Goal: Task Accomplishment & Management: Complete application form

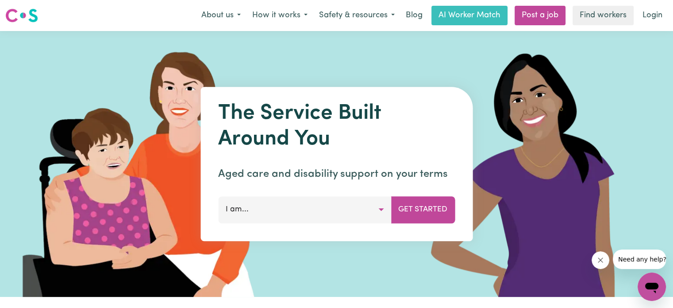
click at [270, 203] on button "I am..." at bounding box center [304, 209] width 173 height 27
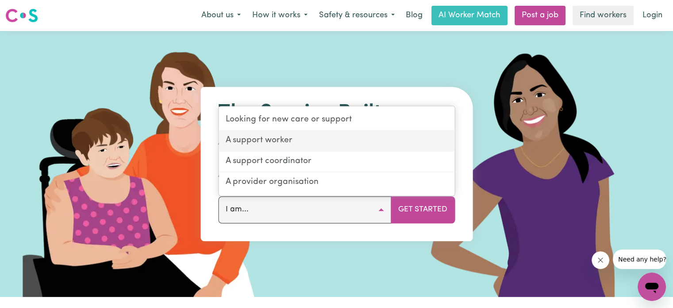
click at [306, 144] on link "A support worker" at bounding box center [337, 141] width 236 height 21
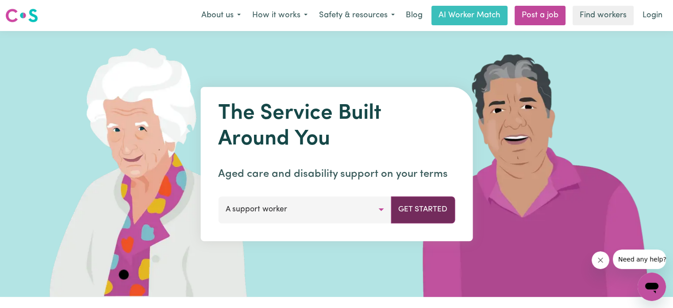
click at [437, 210] on button "Get Started" at bounding box center [423, 209] width 64 height 27
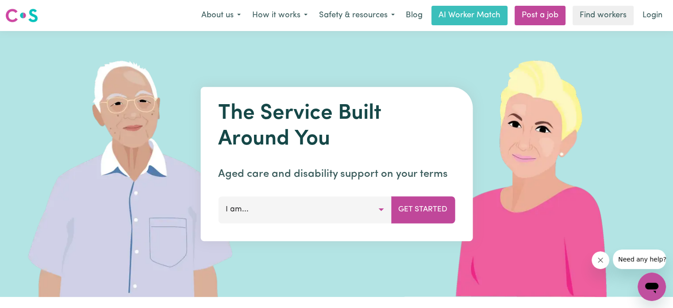
click at [281, 209] on button "I am..." at bounding box center [304, 209] width 173 height 27
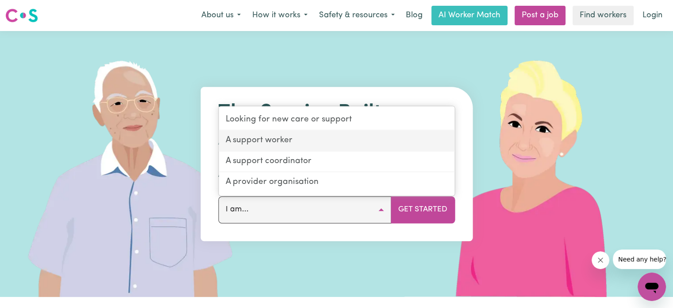
click at [268, 142] on link "A support worker" at bounding box center [337, 141] width 236 height 21
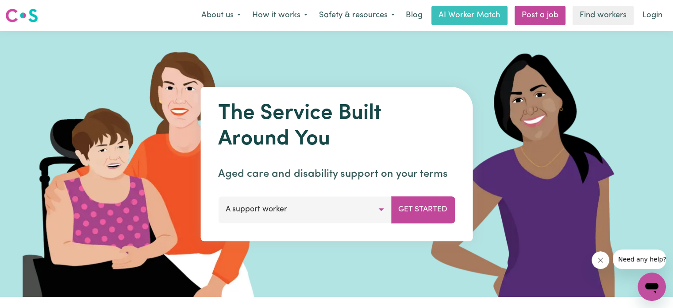
click at [302, 212] on button "A support worker" at bounding box center [304, 209] width 173 height 27
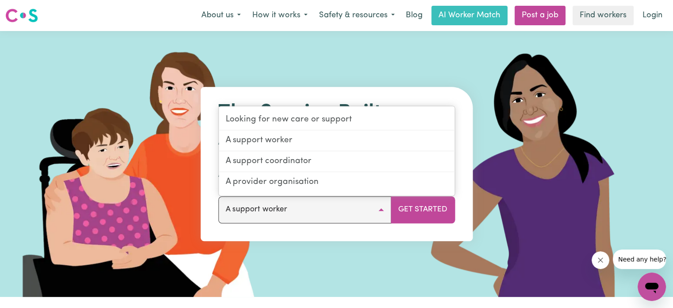
click at [78, 15] on div "Menu About us How it works Safety & resources Blog AI Worker Match Post a job F…" at bounding box center [336, 15] width 673 height 20
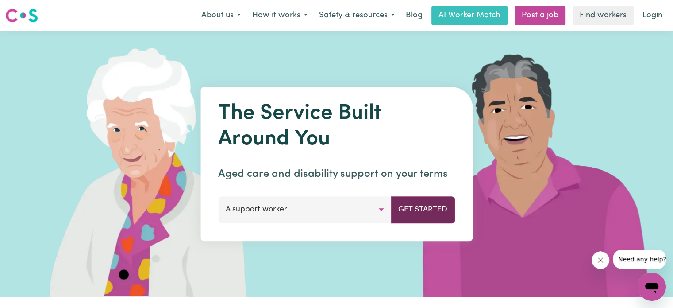
click at [421, 208] on button "Get Started" at bounding box center [423, 209] width 64 height 27
